Goal: Find specific page/section: Find specific page/section

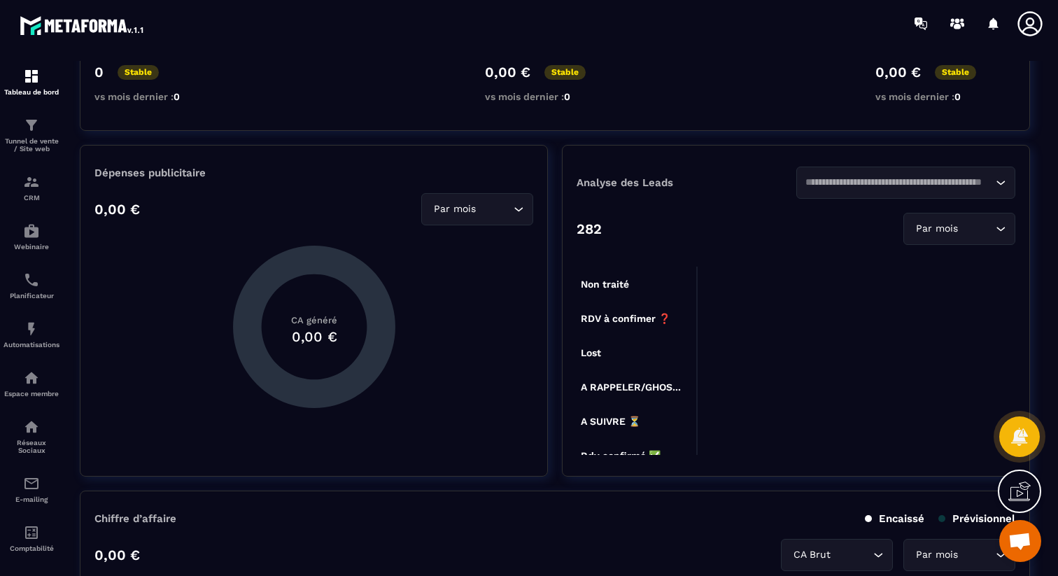
scroll to position [224, 0]
click at [1022, 431] on icon at bounding box center [1020, 436] width 18 height 19
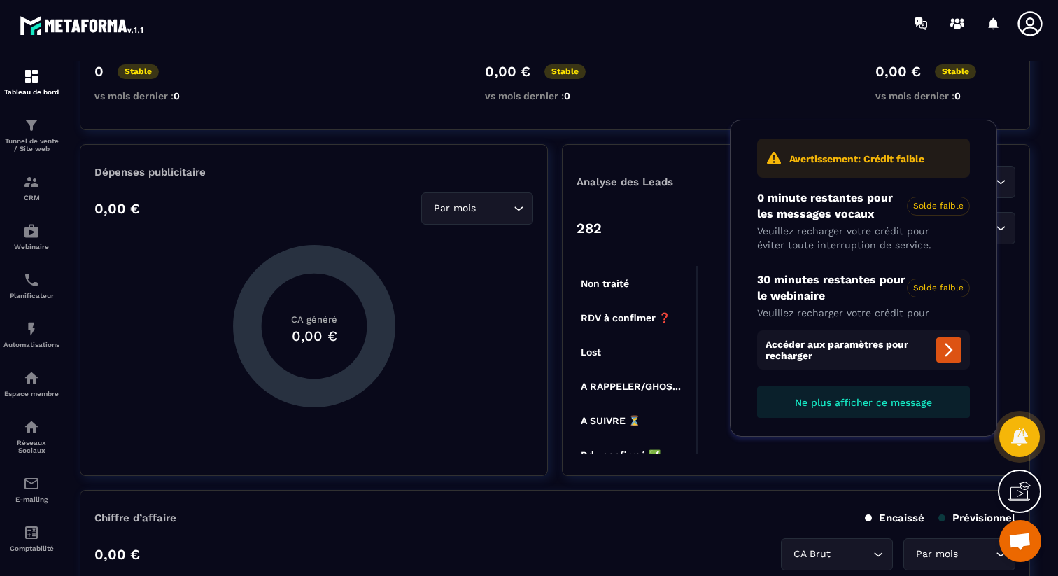
click at [913, 401] on span "Ne plus afficher ce message" at bounding box center [863, 402] width 137 height 11
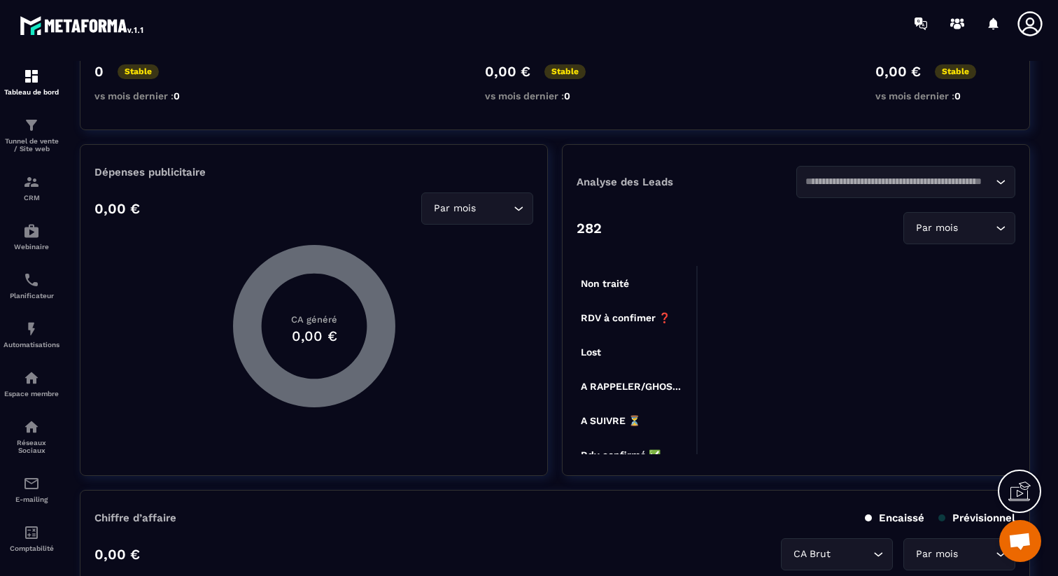
scroll to position [0, 0]
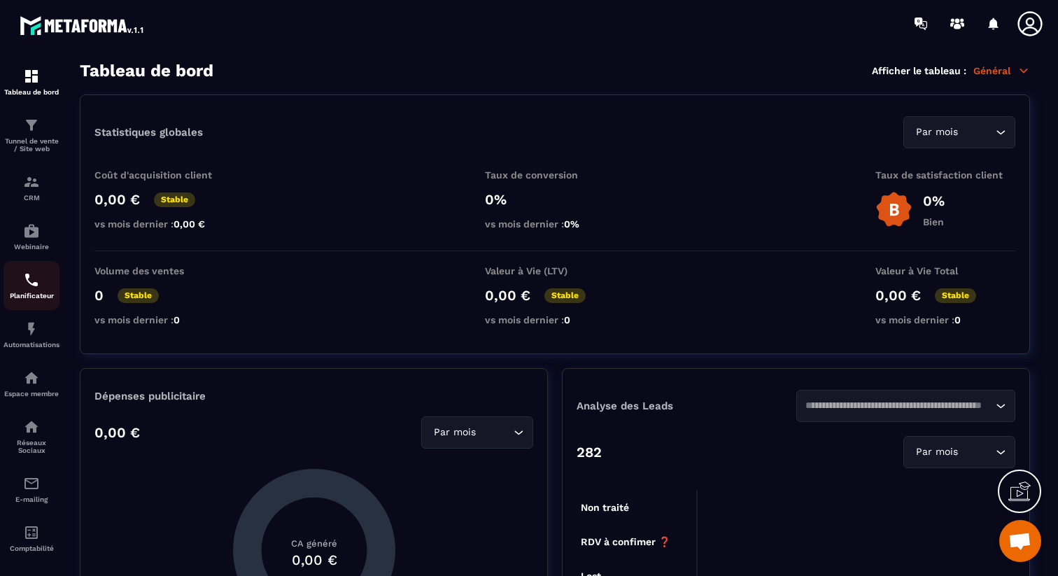
click at [37, 293] on div "Planificateur" at bounding box center [32, 286] width 56 height 28
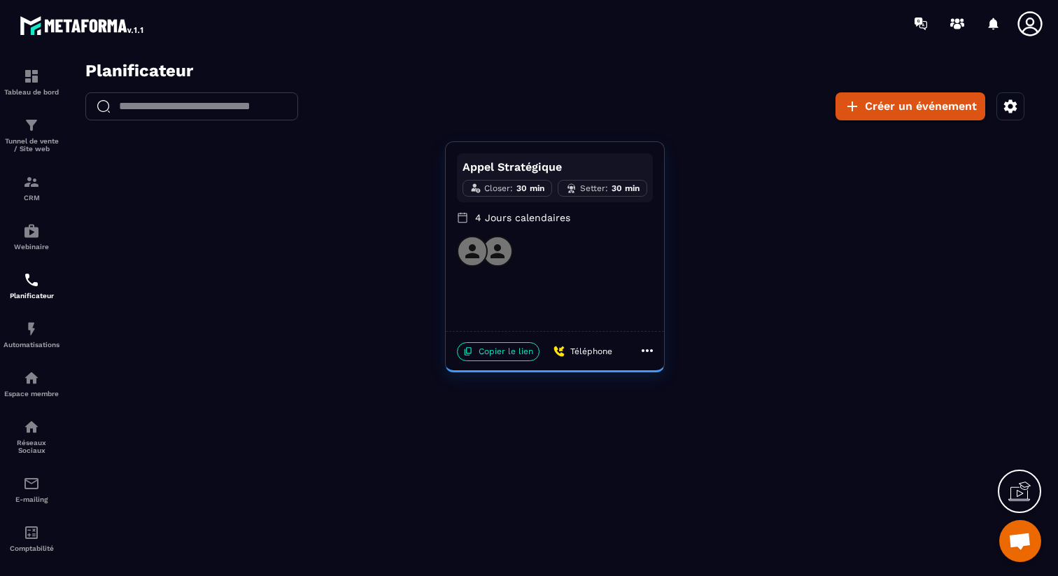
click at [1030, 21] on icon at bounding box center [1030, 24] width 28 height 28
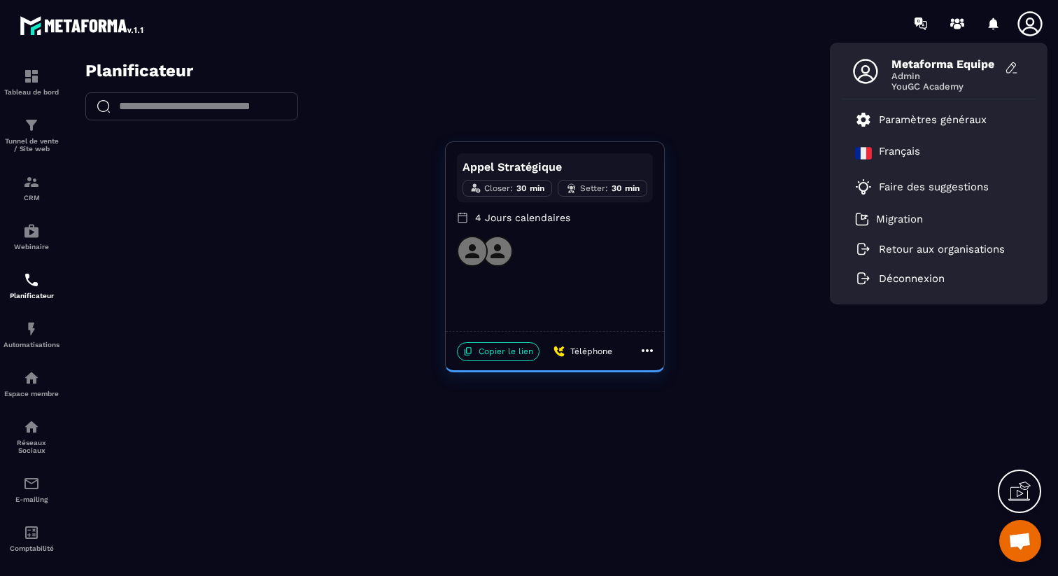
click at [694, 229] on div "Appel Stratégique Closer : 30 min Setter : 30 min 4 Jours calendaires Copier le…" at bounding box center [555, 256] width 979 height 231
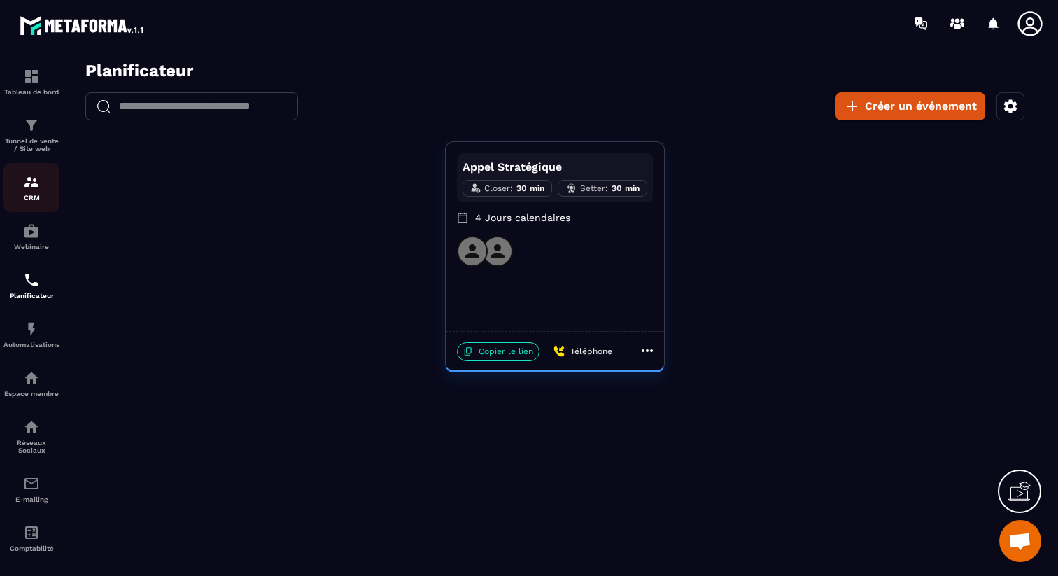
click at [36, 188] on img at bounding box center [31, 182] width 17 height 17
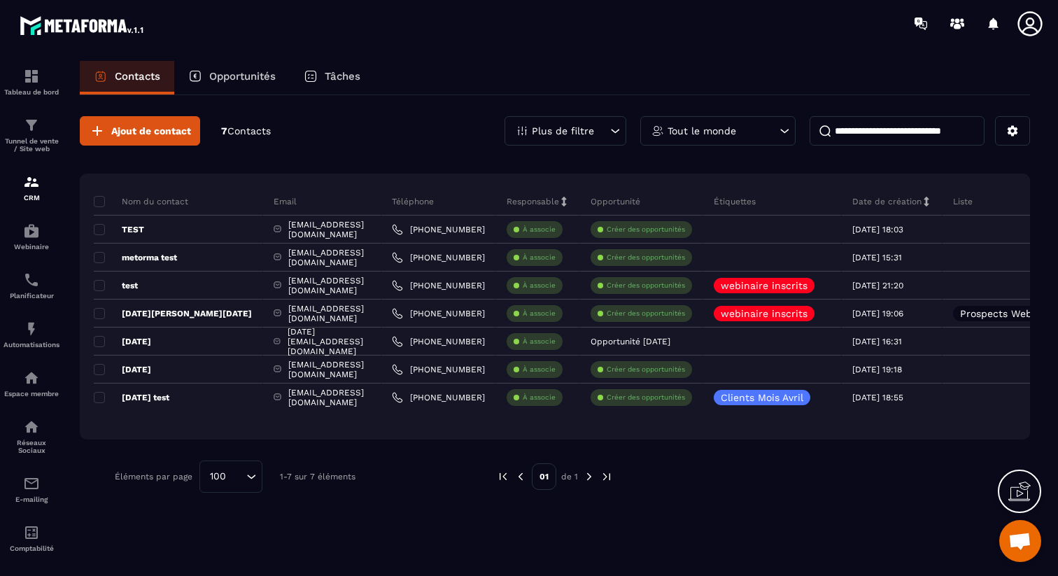
click at [345, 74] on p "Tâches" at bounding box center [343, 76] width 36 height 13
